Goal: Check status: Check status

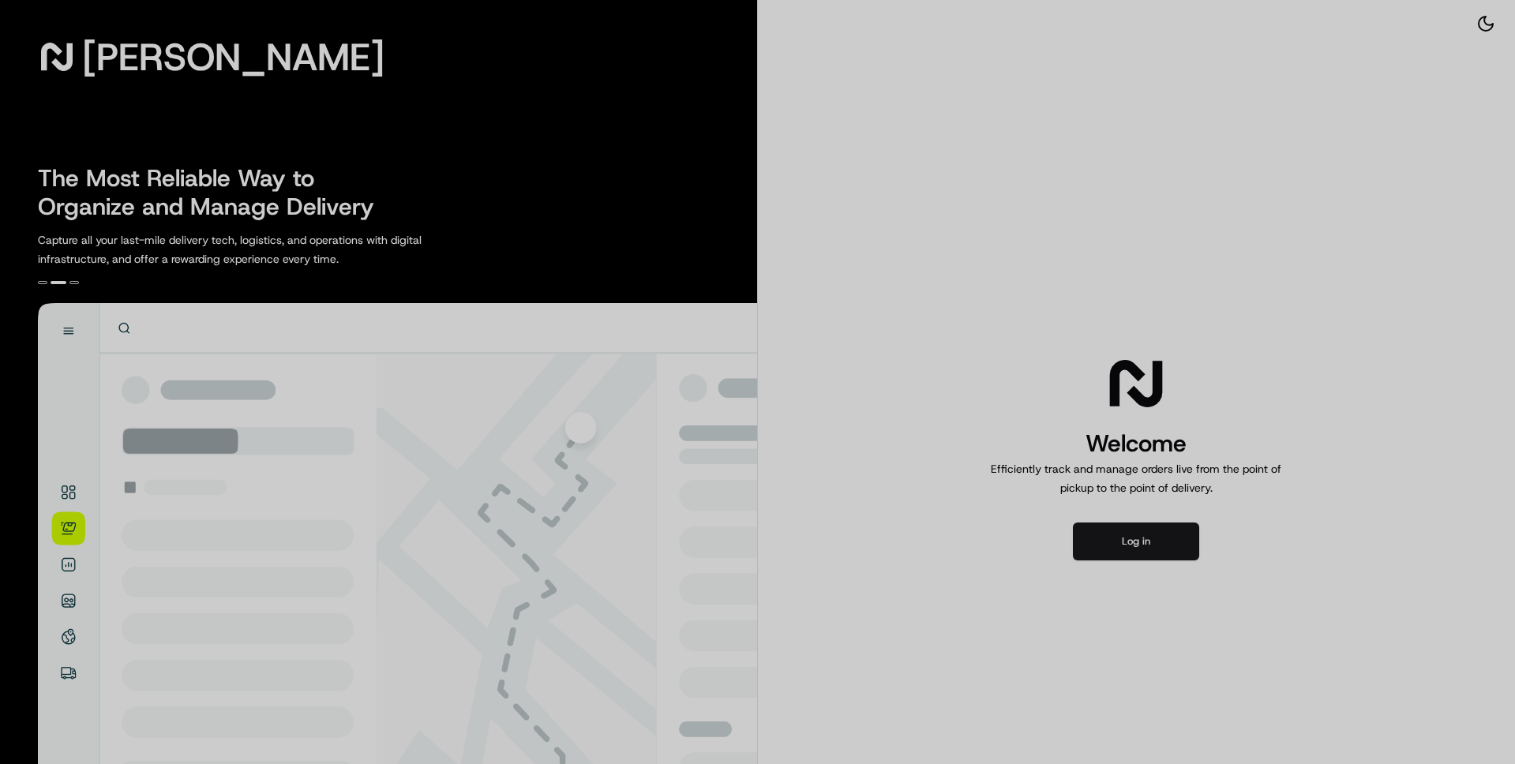
click at [1164, 531] on div at bounding box center [757, 382] width 1515 height 764
click at [1152, 531] on div at bounding box center [757, 382] width 1515 height 764
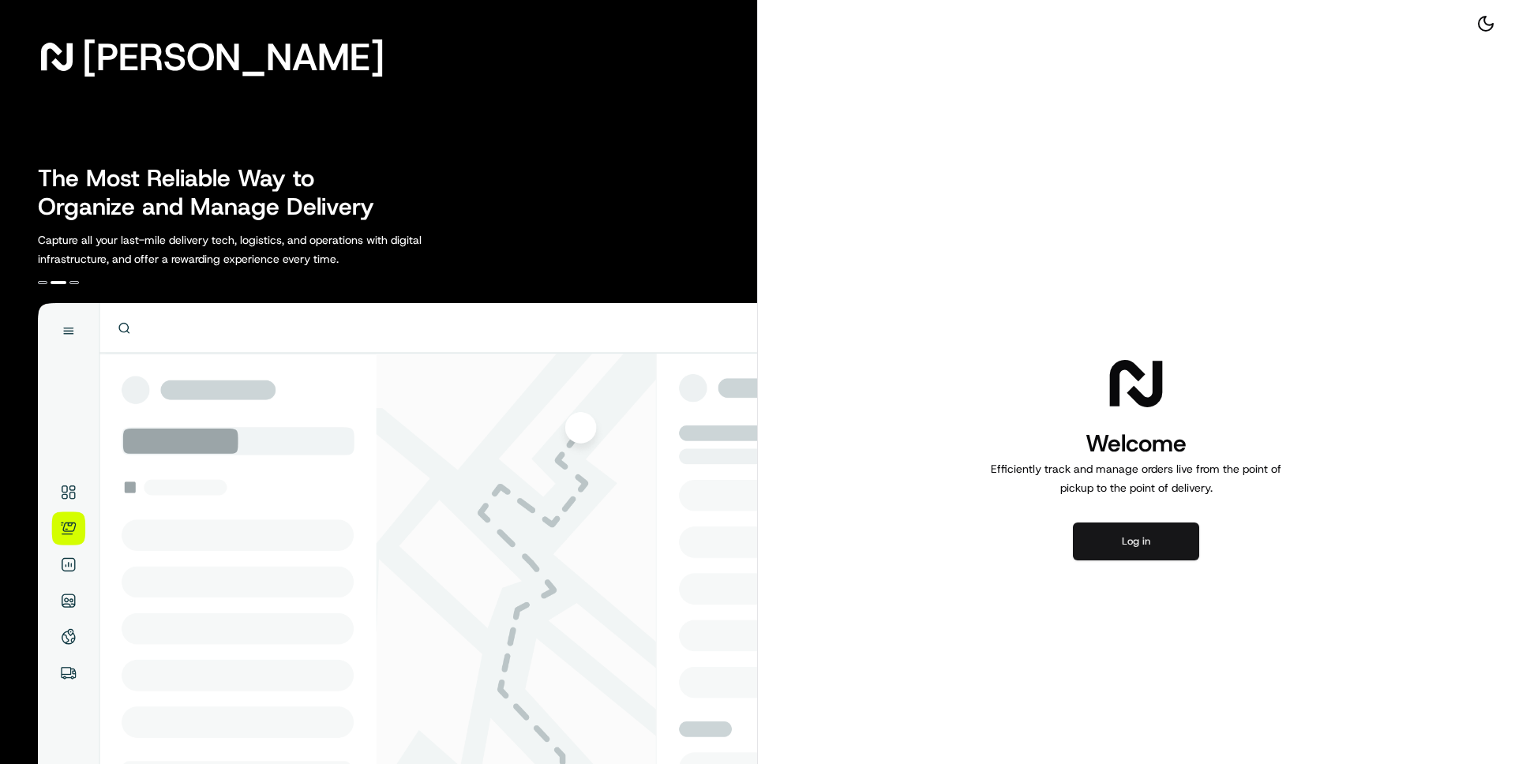
click at [1157, 535] on button "Log in" at bounding box center [1136, 542] width 126 height 38
